Goal: Information Seeking & Learning: Find specific fact

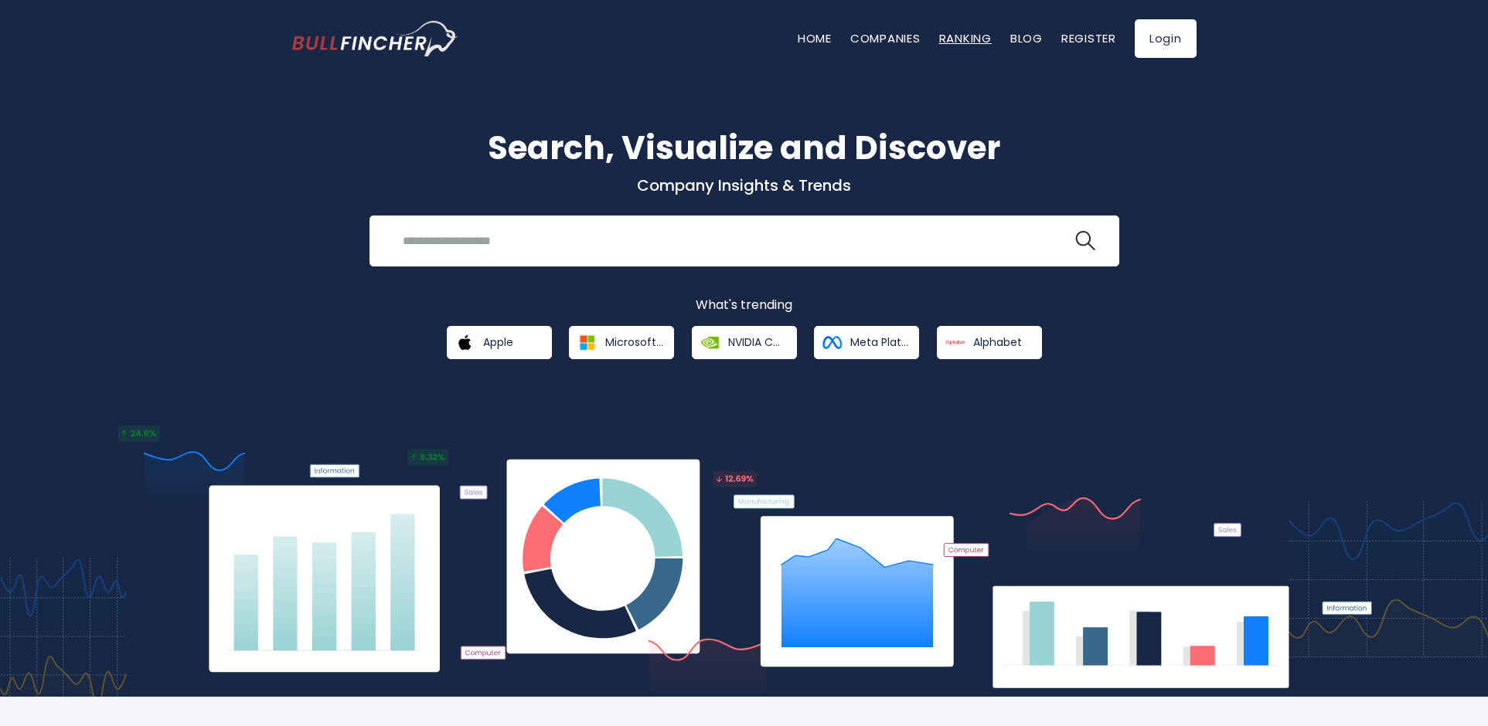
click at [956, 44] on link "Ranking" at bounding box center [965, 38] width 53 height 16
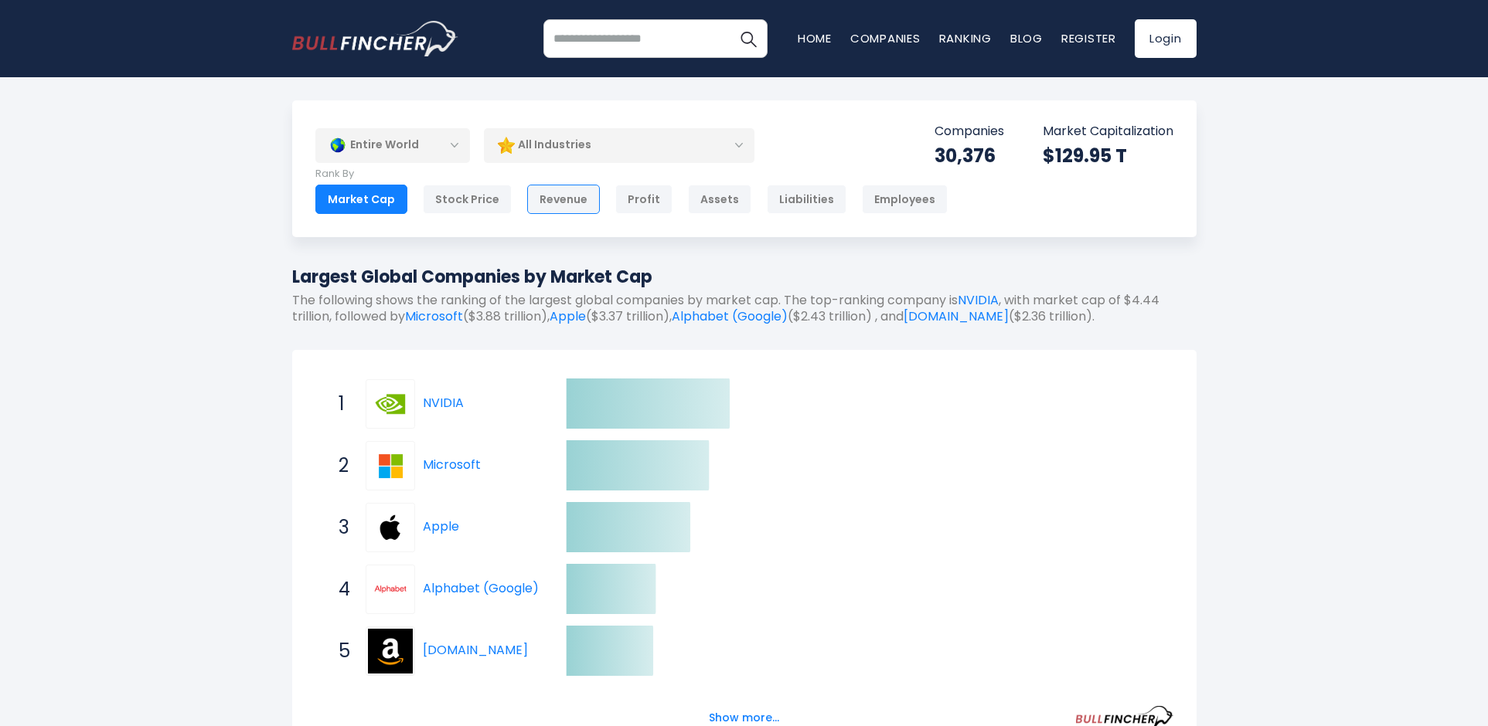
click at [528, 199] on div "Revenue" at bounding box center [563, 199] width 73 height 29
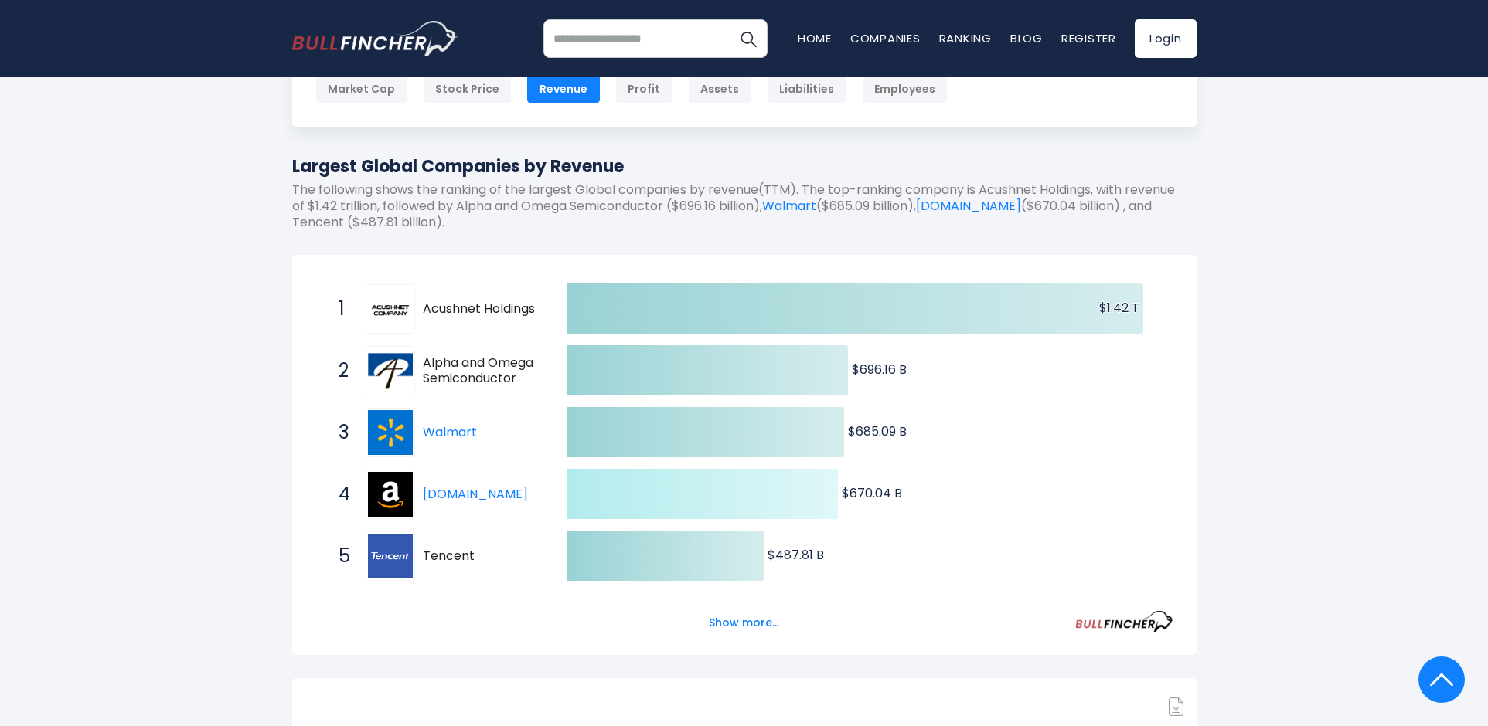
scroll to position [580, 0]
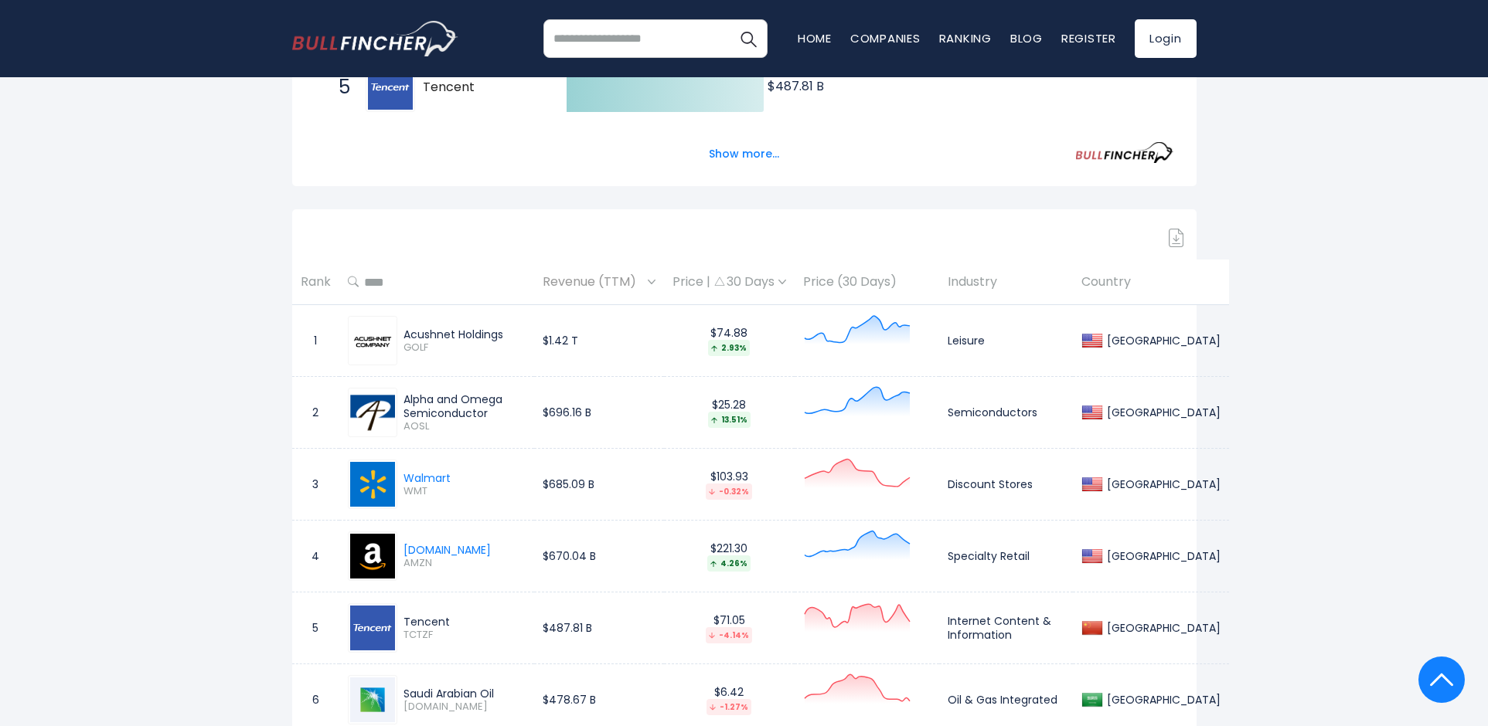
click at [415, 350] on span "GOLF" at bounding box center [464, 348] width 122 height 13
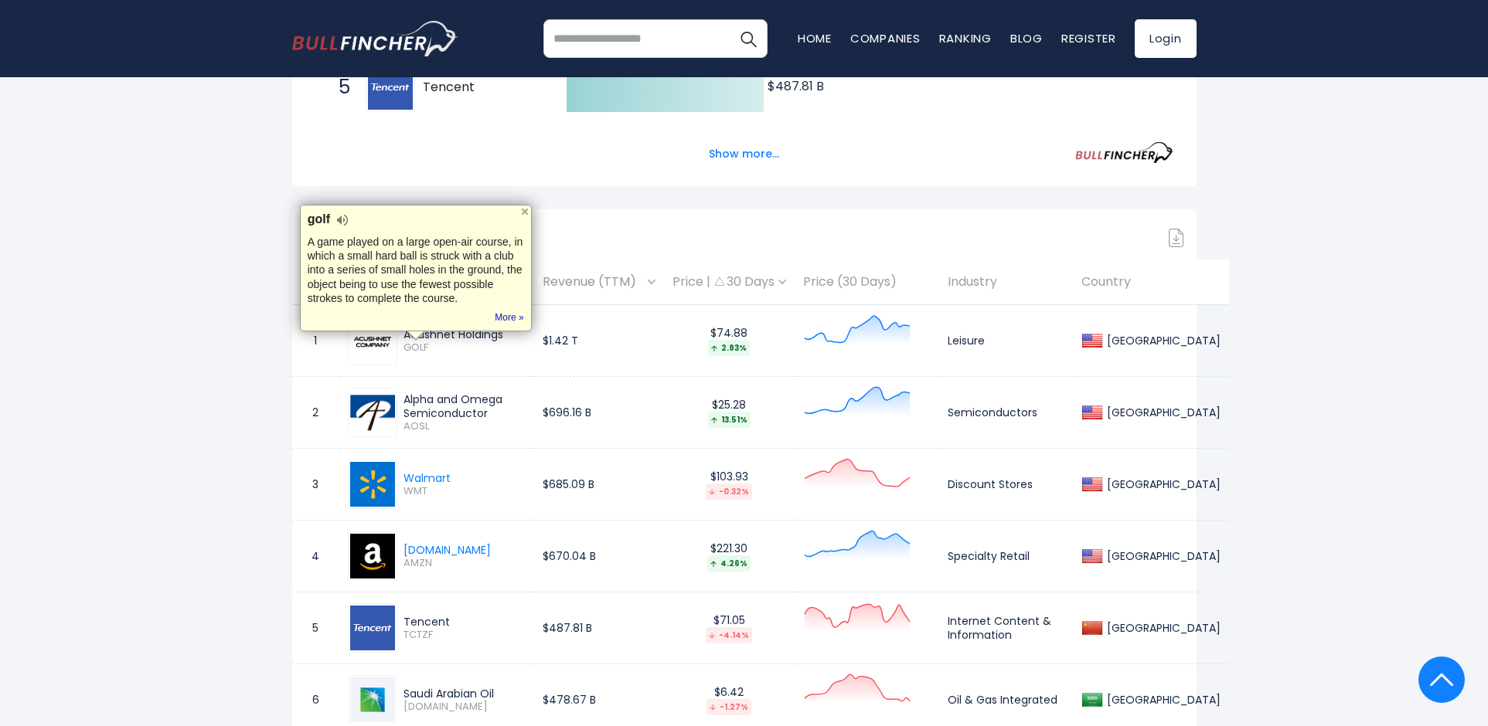
copy span "GOLF"
click at [421, 424] on span "AOSL" at bounding box center [464, 426] width 122 height 13
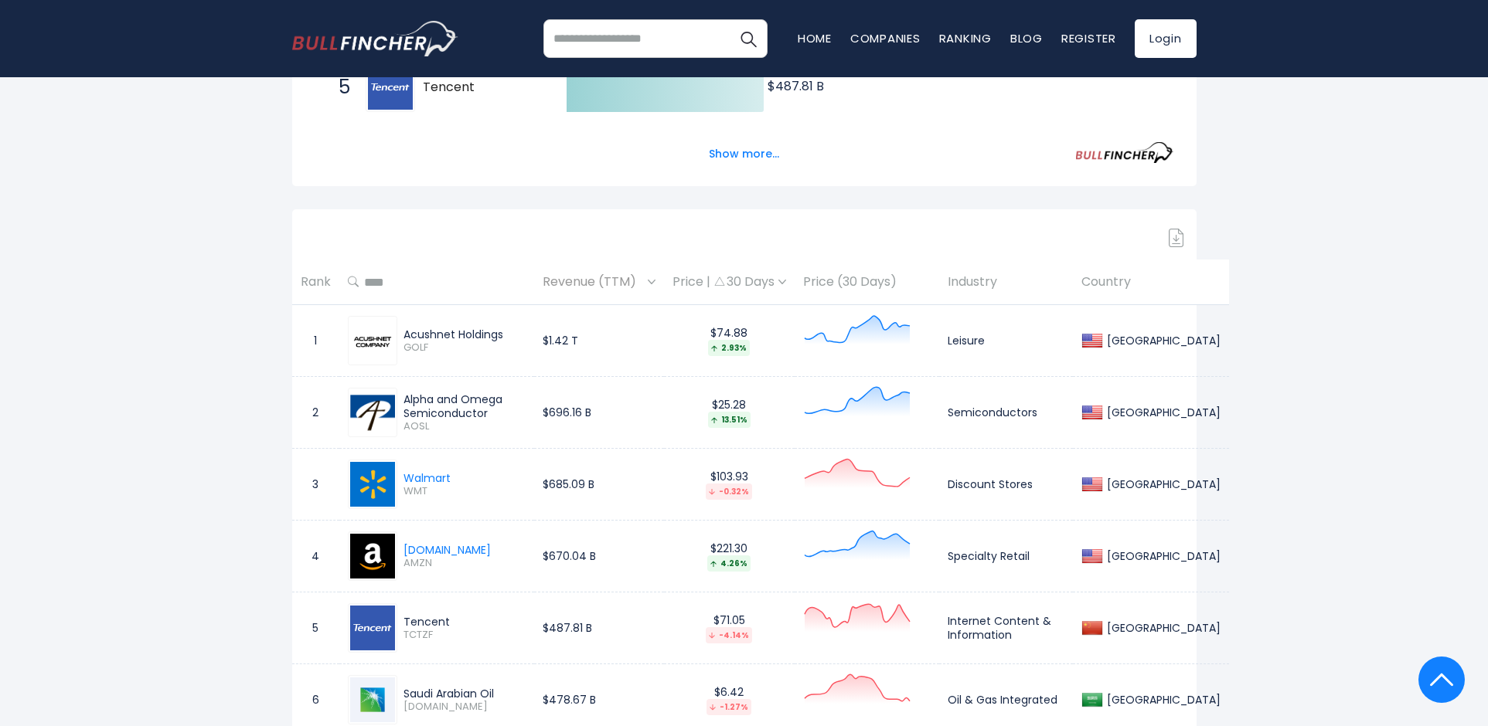
click at [421, 424] on span "AOSL" at bounding box center [464, 426] width 122 height 13
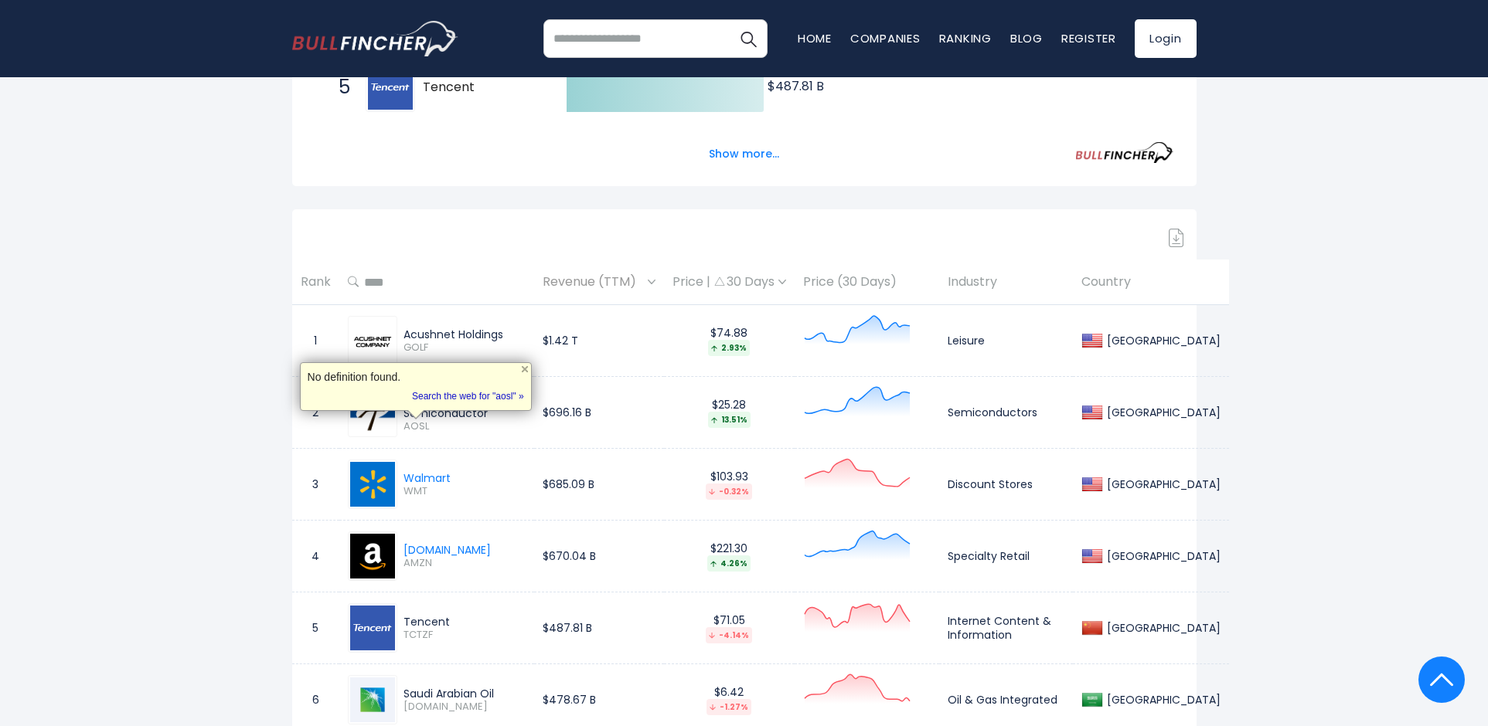
copy span "AOSL"
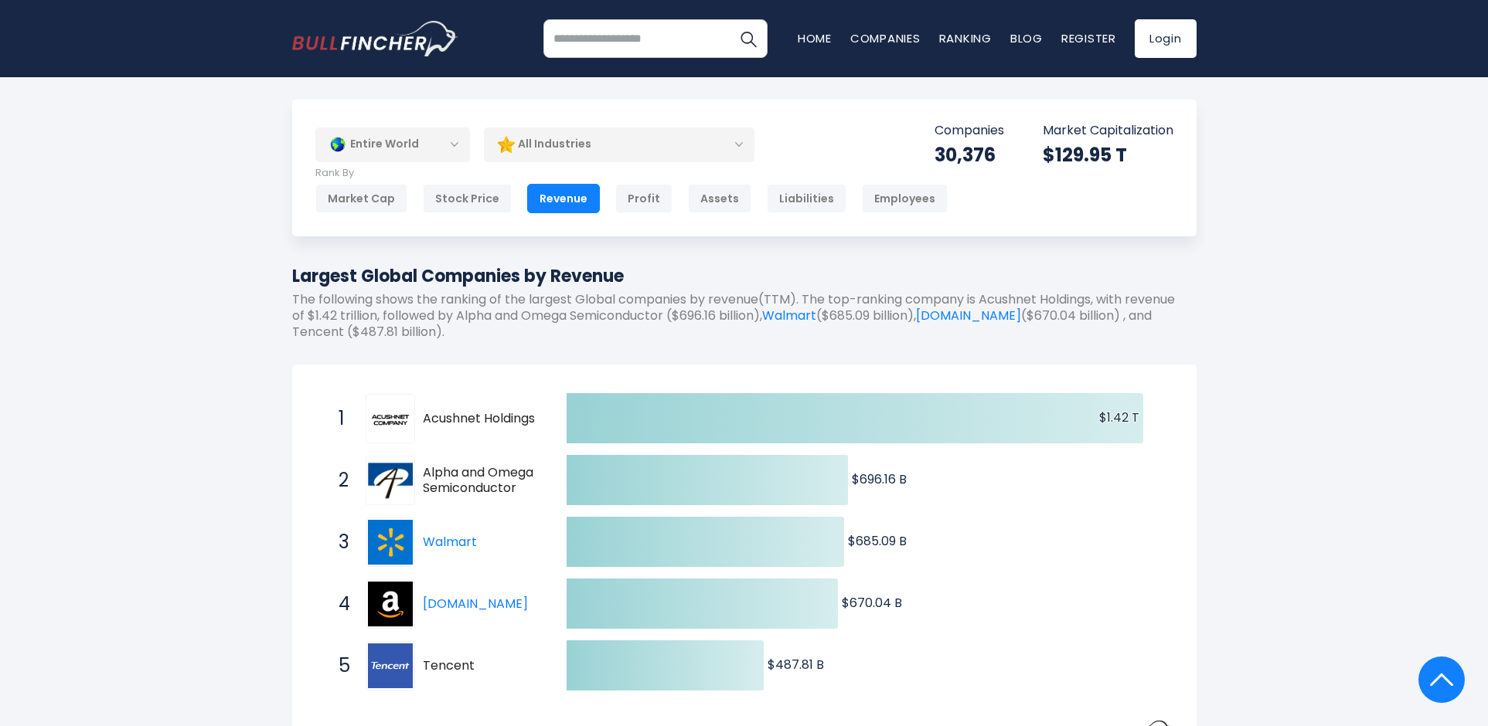
scroll to position [0, 0]
click at [706, 195] on div "Assets" at bounding box center [719, 199] width 63 height 29
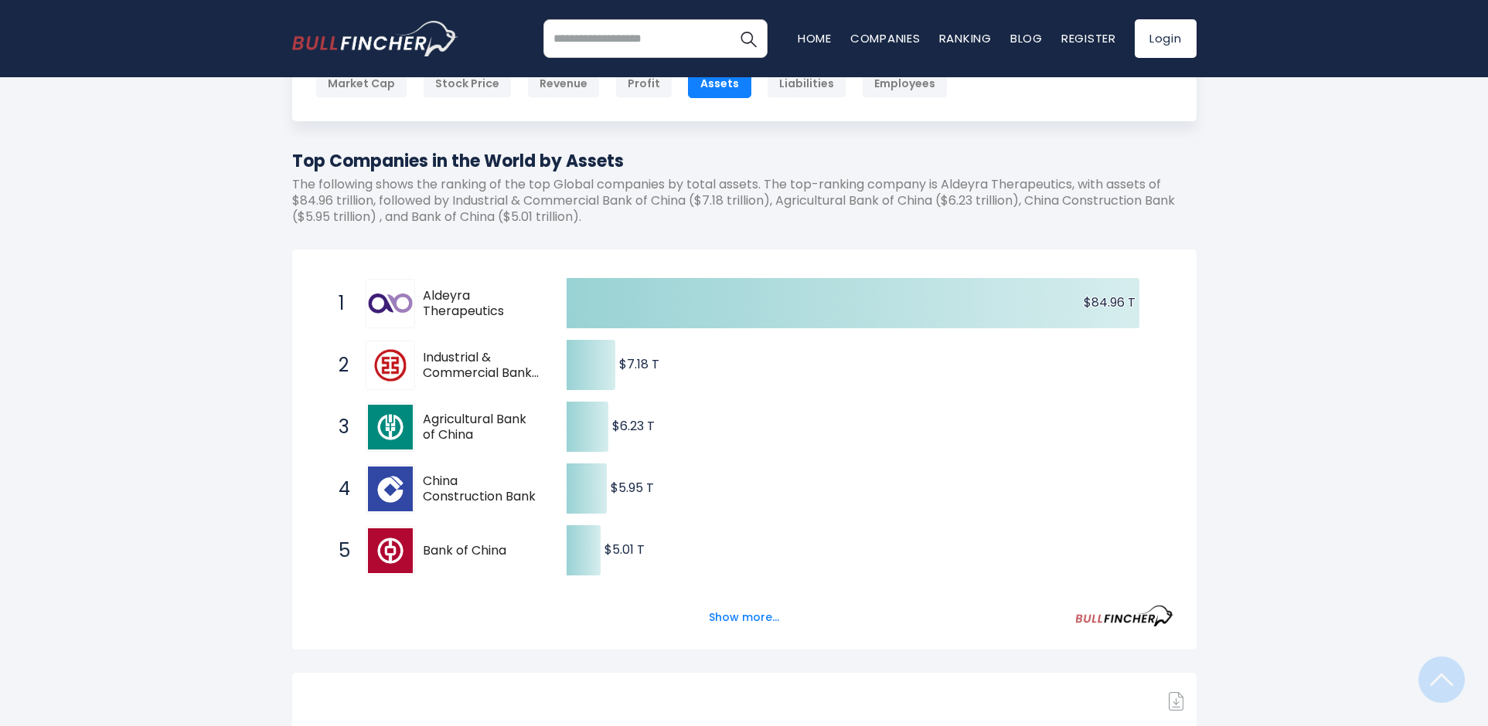
scroll to position [580, 0]
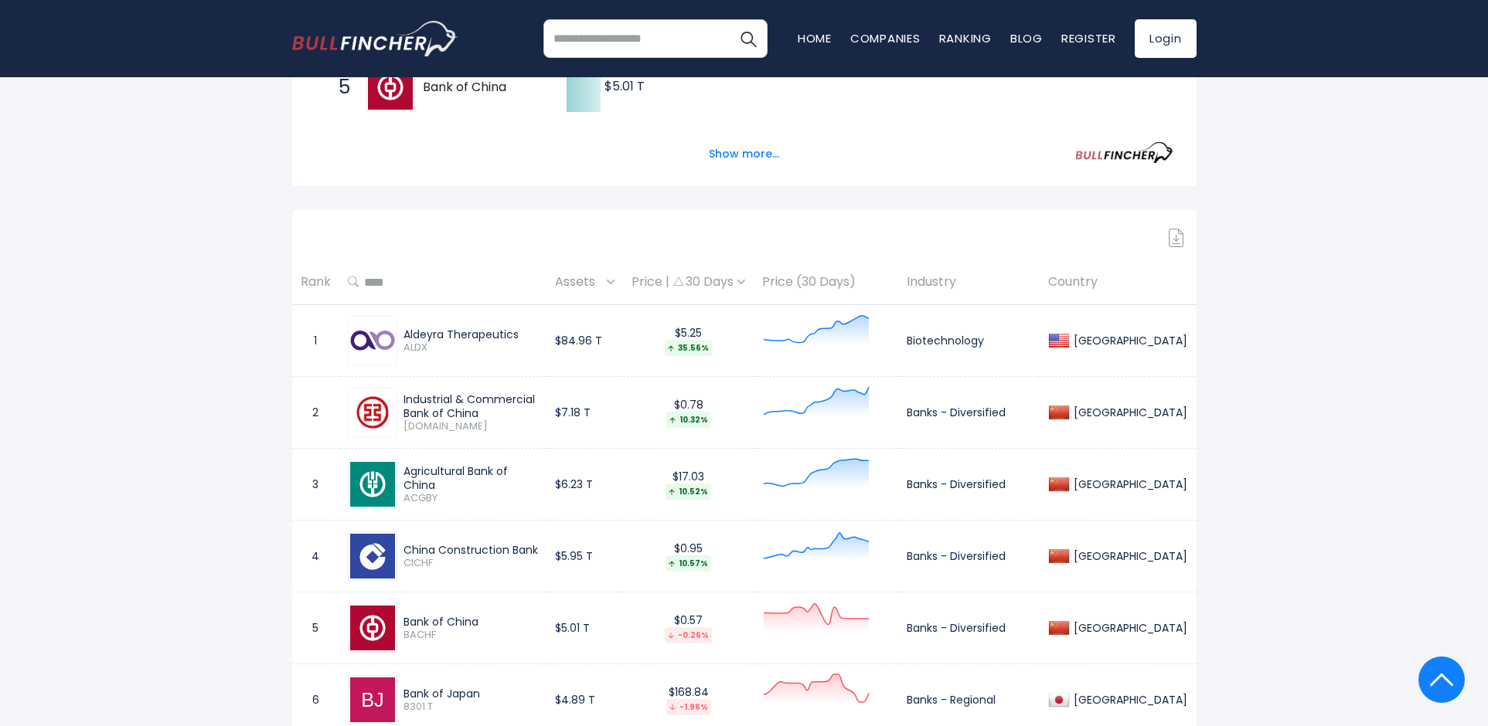
click at [421, 349] on span "ALDX" at bounding box center [470, 348] width 135 height 13
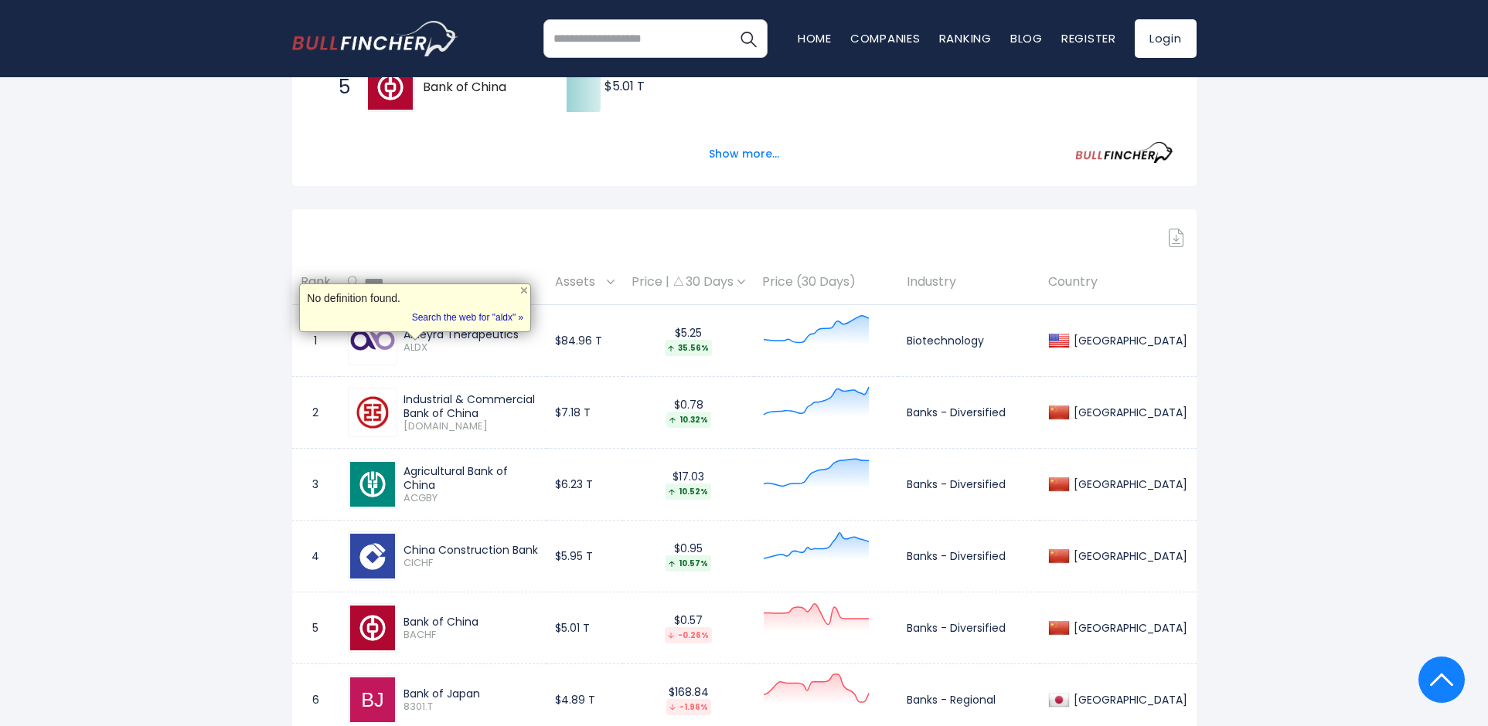
copy span "ALDX"
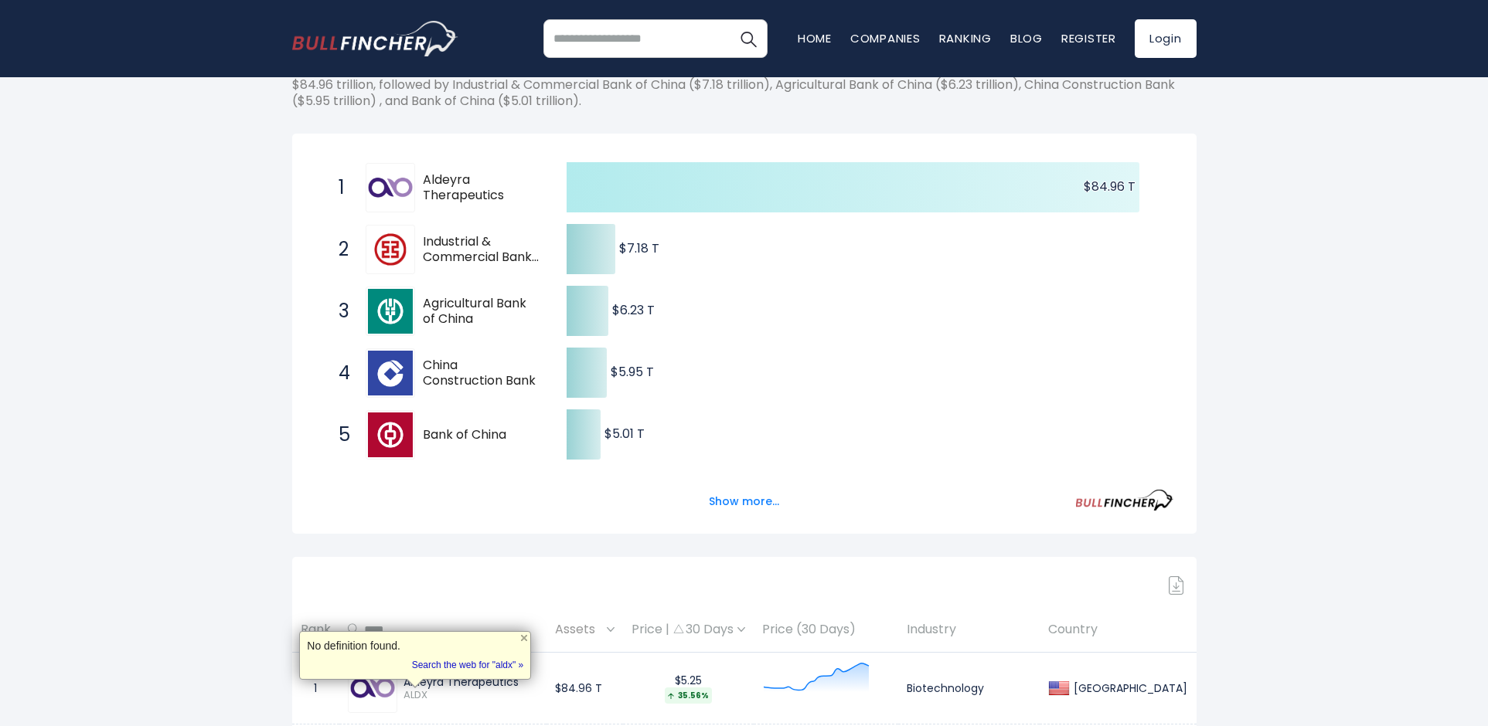
scroll to position [0, 0]
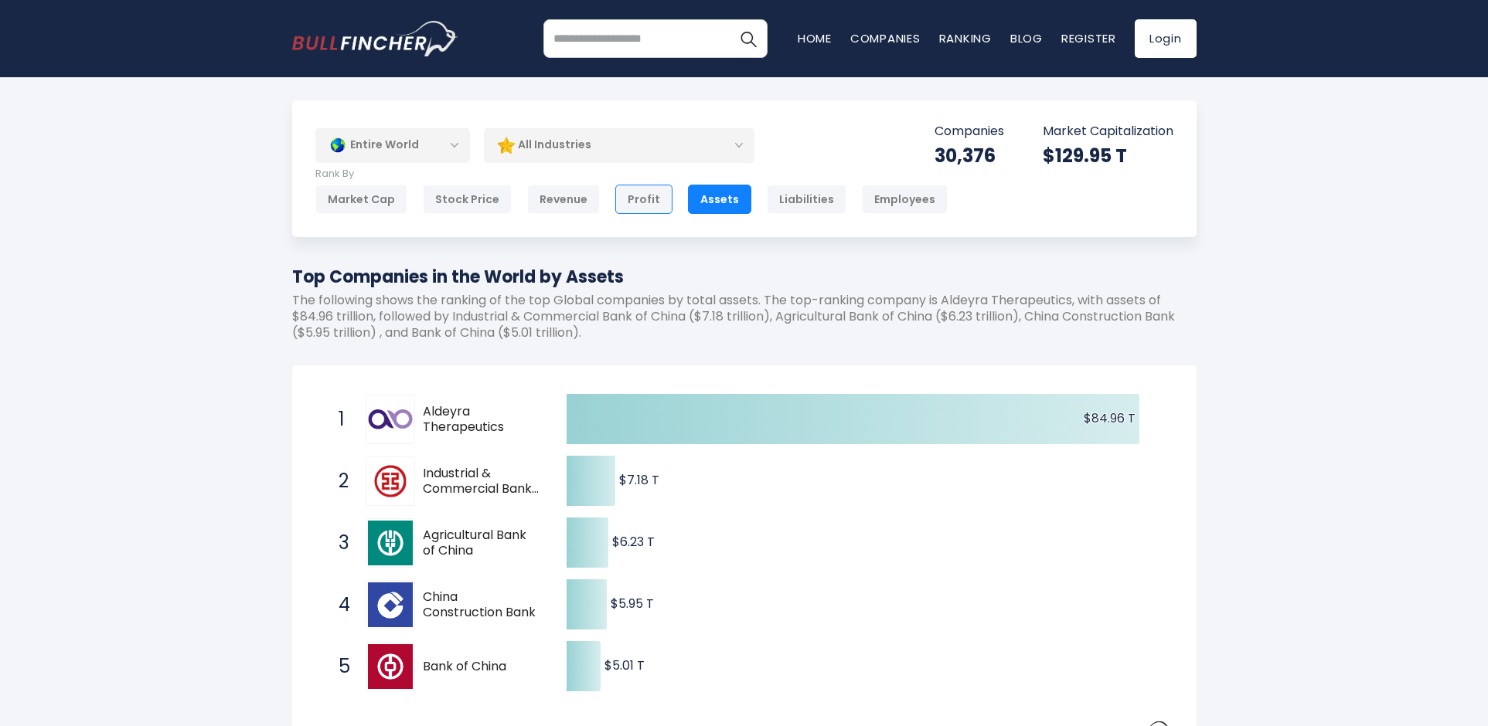
click at [632, 199] on div "Profit" at bounding box center [643, 199] width 57 height 29
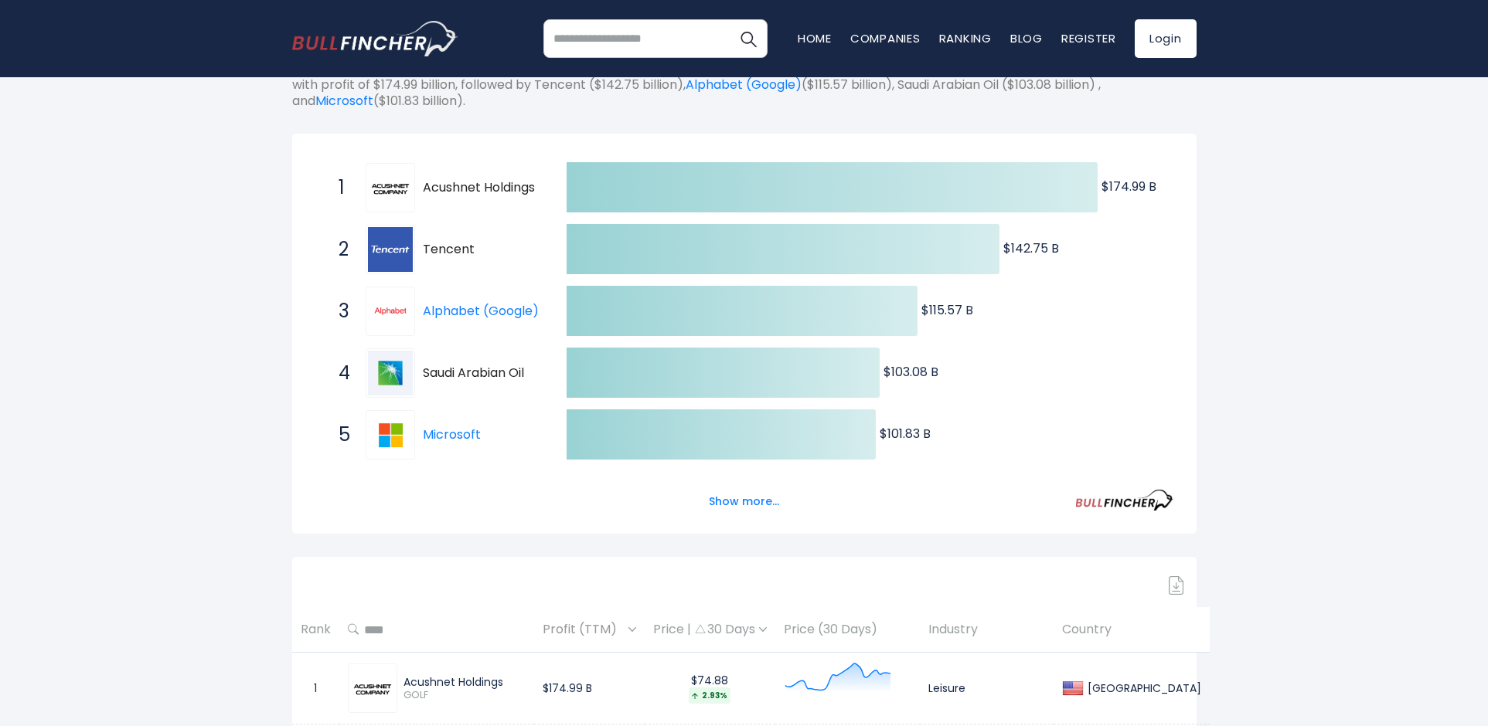
scroll to position [580, 0]
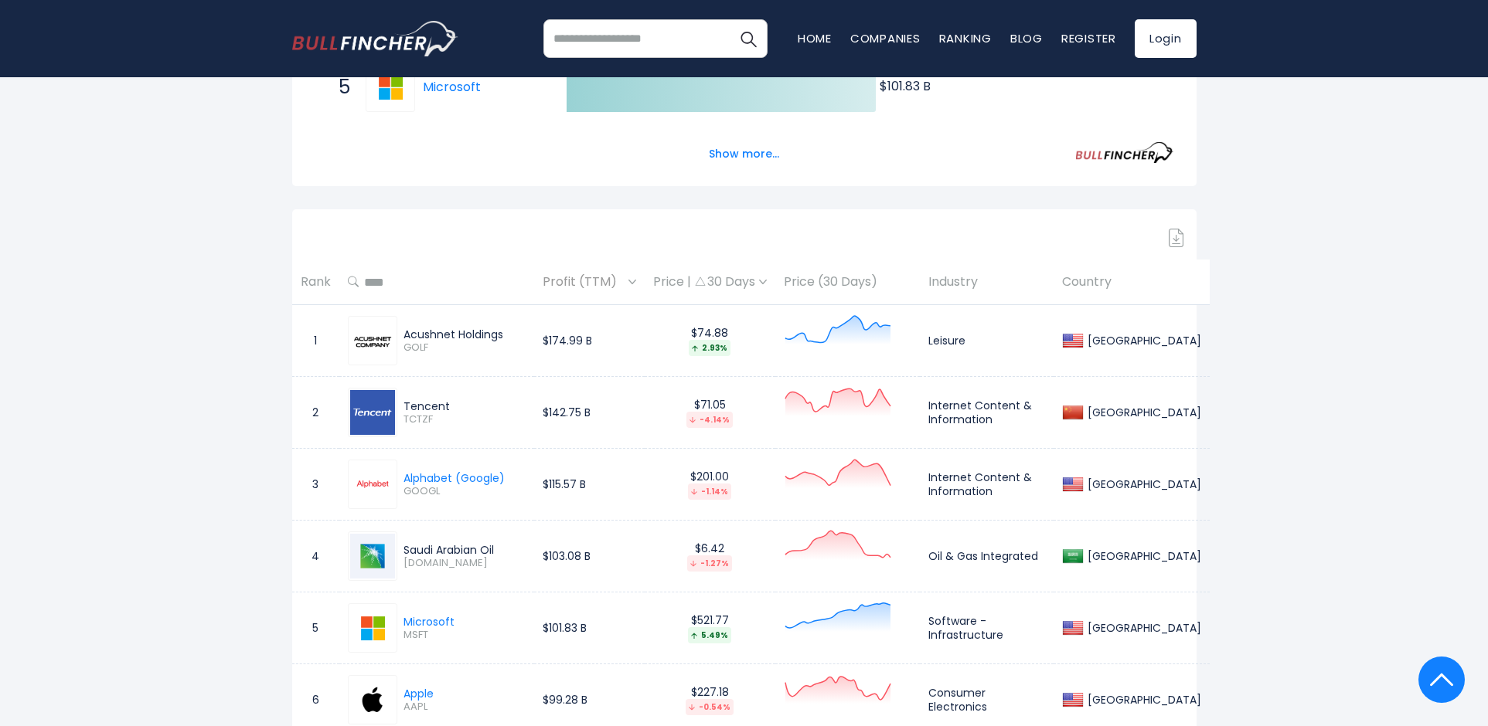
click at [414, 352] on span "GOLF" at bounding box center [464, 348] width 122 height 13
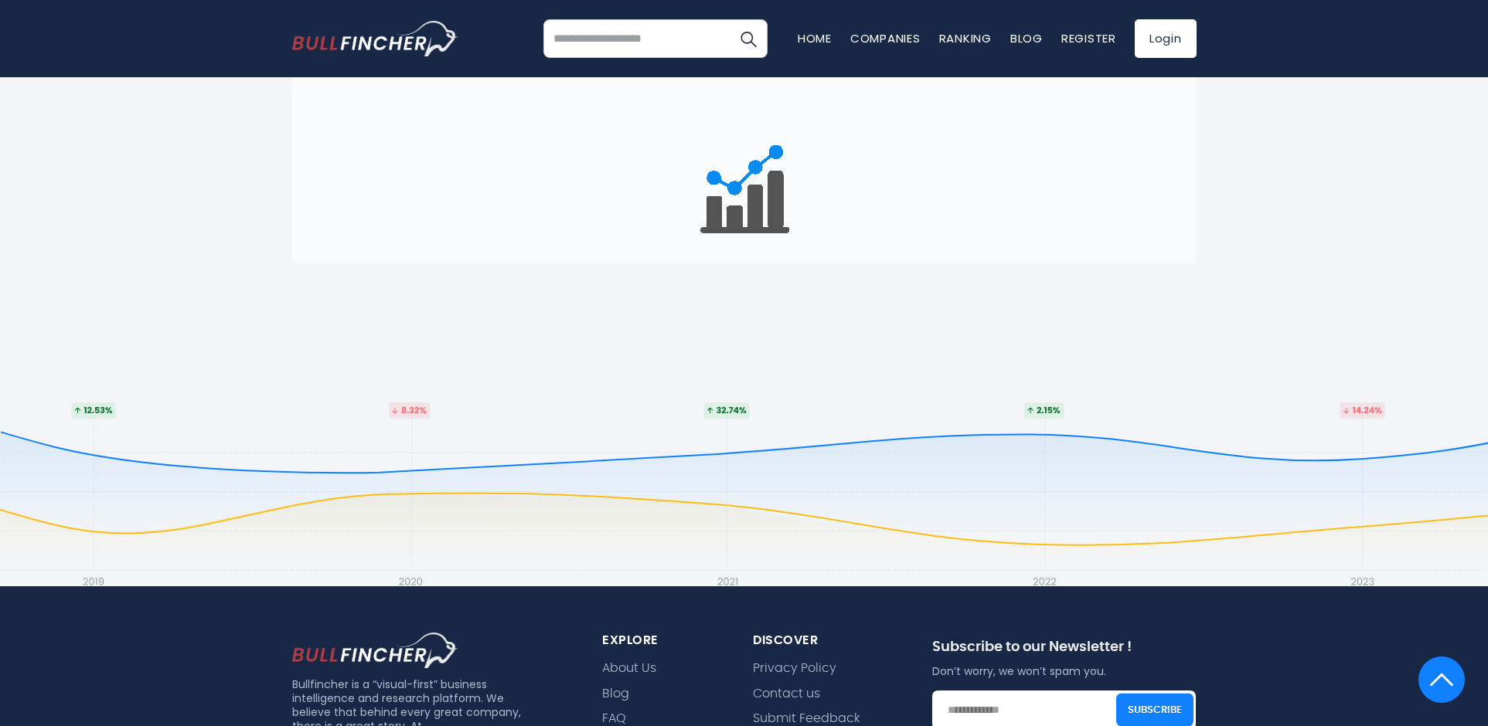
scroll to position [696, 0]
